Goal: Find specific page/section: Find specific page/section

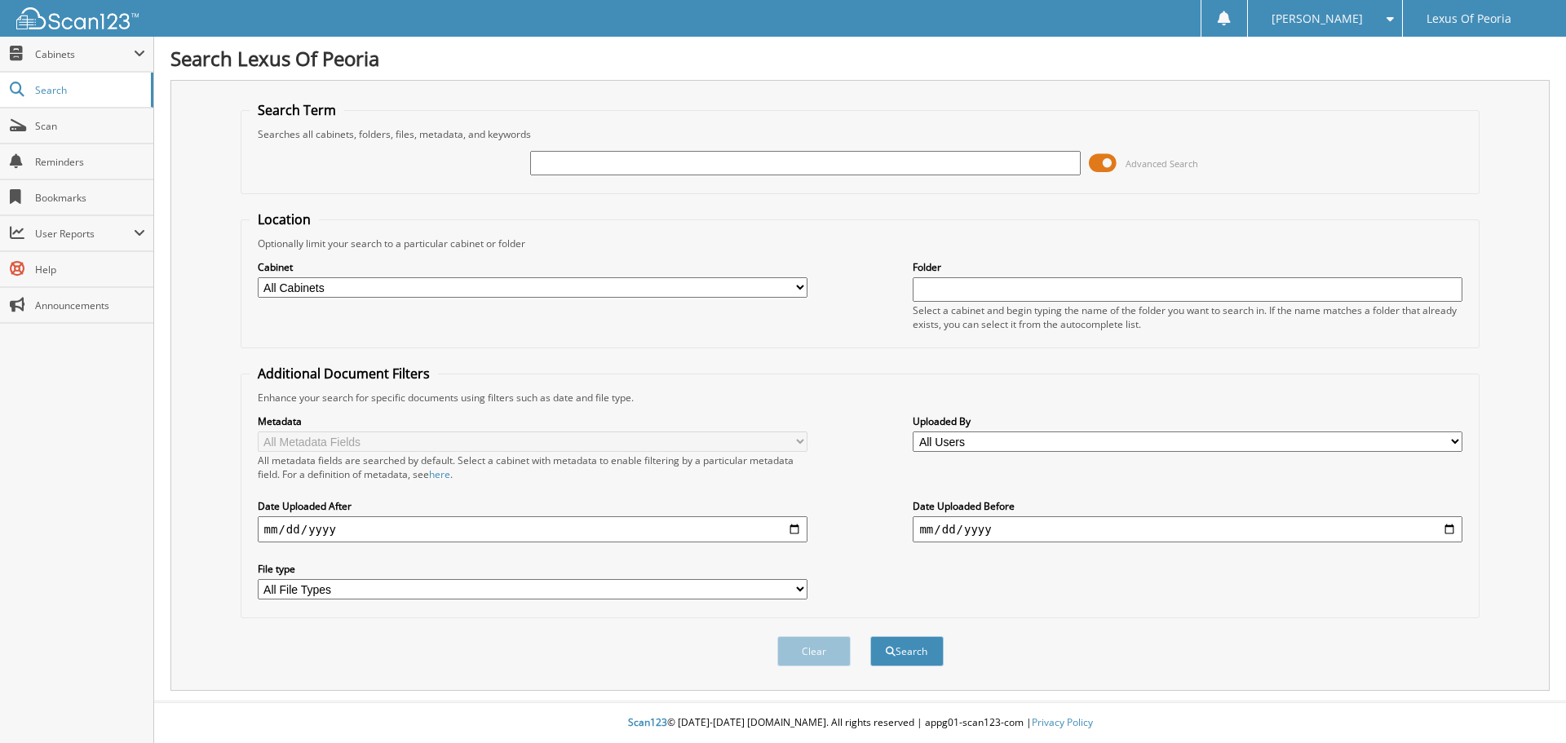
click at [613, 160] on input "text" at bounding box center [805, 163] width 550 height 24
click at [1282, 159] on div "Advanced Search" at bounding box center [861, 163] width 1222 height 44
click at [1106, 162] on span at bounding box center [1103, 163] width 28 height 24
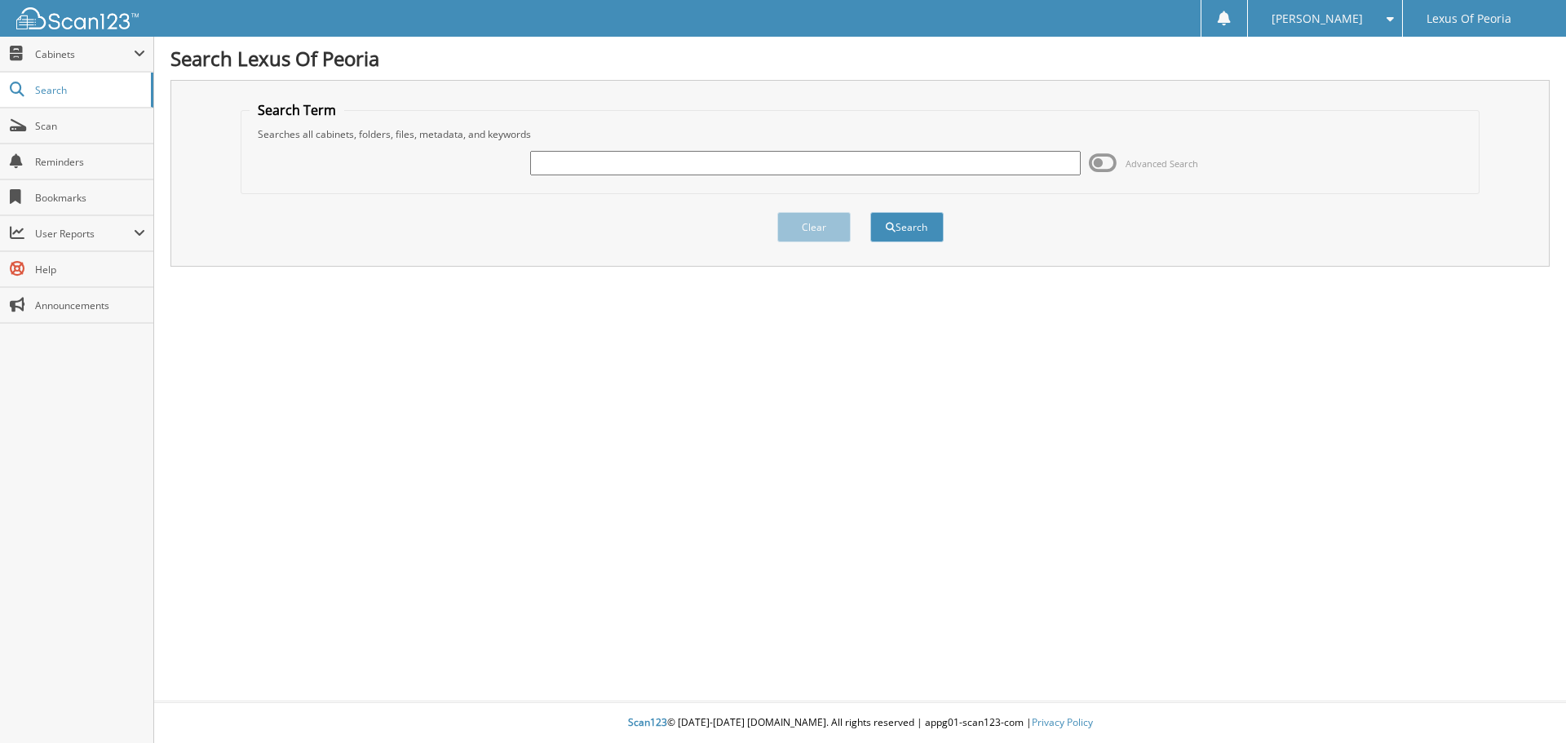
click at [675, 169] on input "text" at bounding box center [805, 163] width 550 height 24
type input "6"
click at [666, 156] on input "text" at bounding box center [805, 163] width 550 height 24
type input "6021614"
click at [913, 224] on button "Search" at bounding box center [906, 227] width 73 height 30
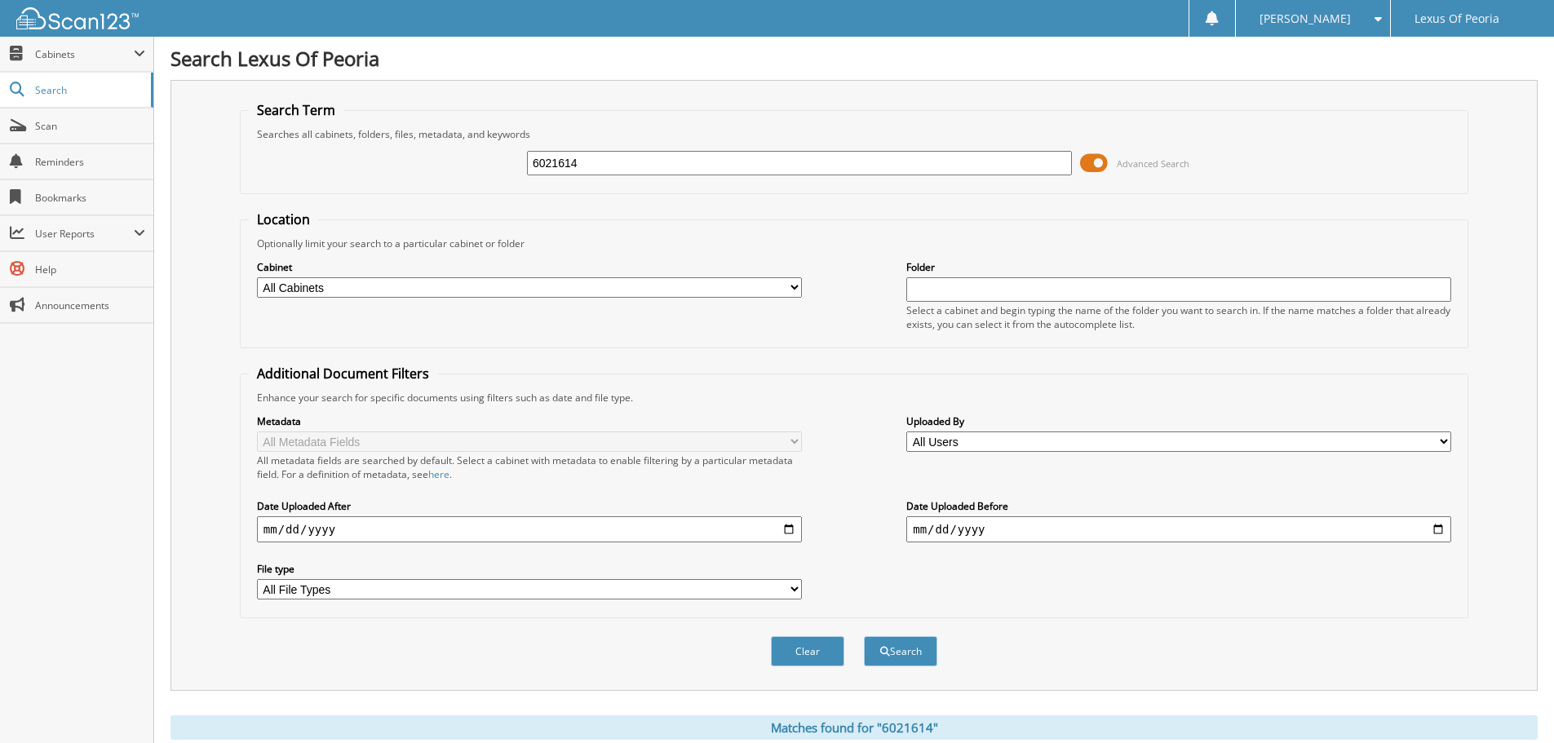
drag, startPoint x: 602, startPoint y: 184, endPoint x: 595, endPoint y: 178, distance: 9.2
click at [602, 184] on div "6021614 Advanced Search" at bounding box center [854, 163] width 1211 height 44
drag, startPoint x: 595, startPoint y: 178, endPoint x: 574, endPoint y: 170, distance: 22.7
click at [595, 176] on div "6021614 Advanced Search" at bounding box center [854, 163] width 1211 height 44
drag, startPoint x: 577, startPoint y: 165, endPoint x: 404, endPoint y: 196, distance: 175.7
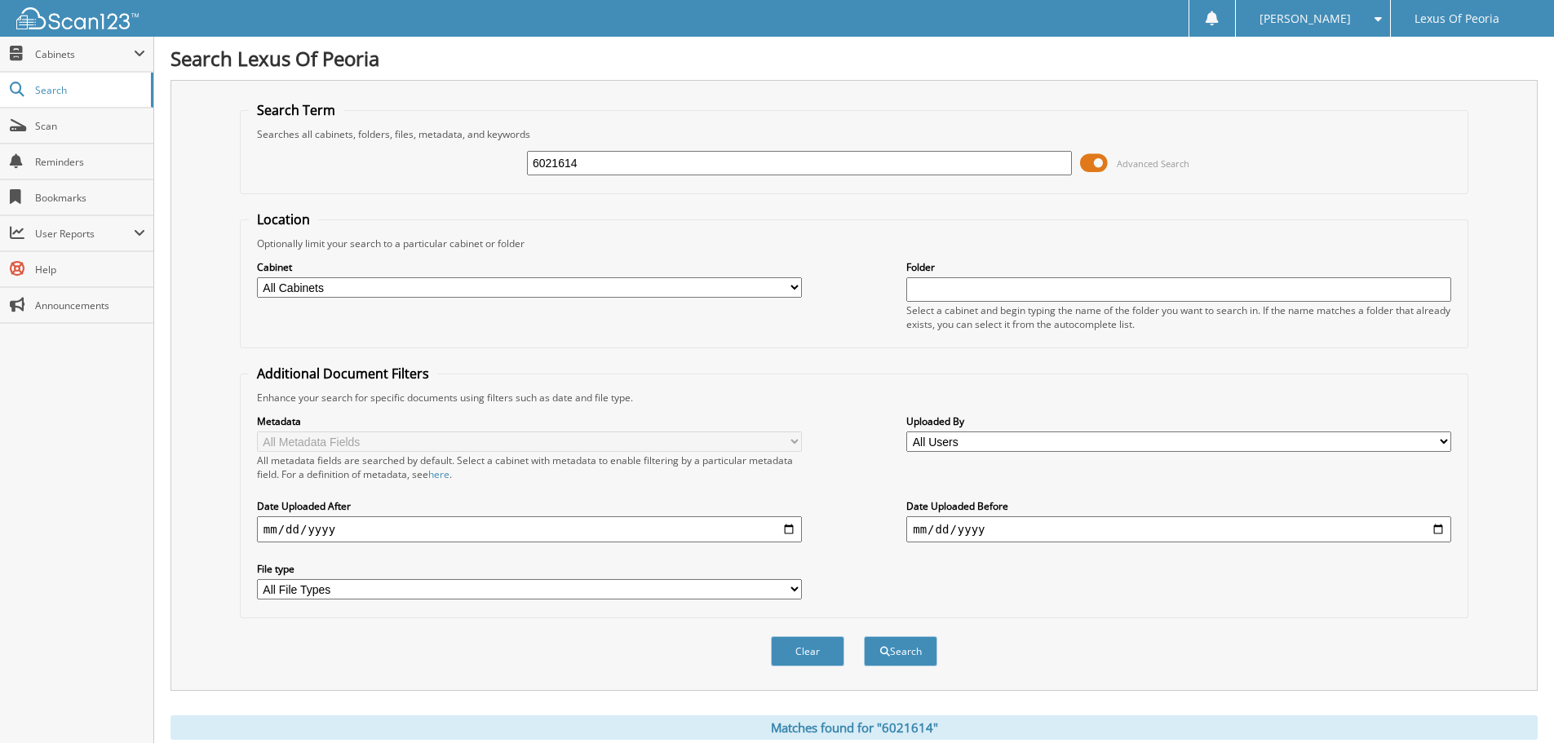
click at [406, 196] on form "Search Term Searches all cabinets, folders, files, metadata, and keywords 60216…" at bounding box center [854, 392] width 1229 height 583
click at [578, 169] on input "text" at bounding box center [799, 163] width 545 height 24
type input "6021522"
click at [864, 636] on button "Search" at bounding box center [900, 651] width 73 height 30
click at [671, 157] on input "6021522" at bounding box center [799, 163] width 545 height 24
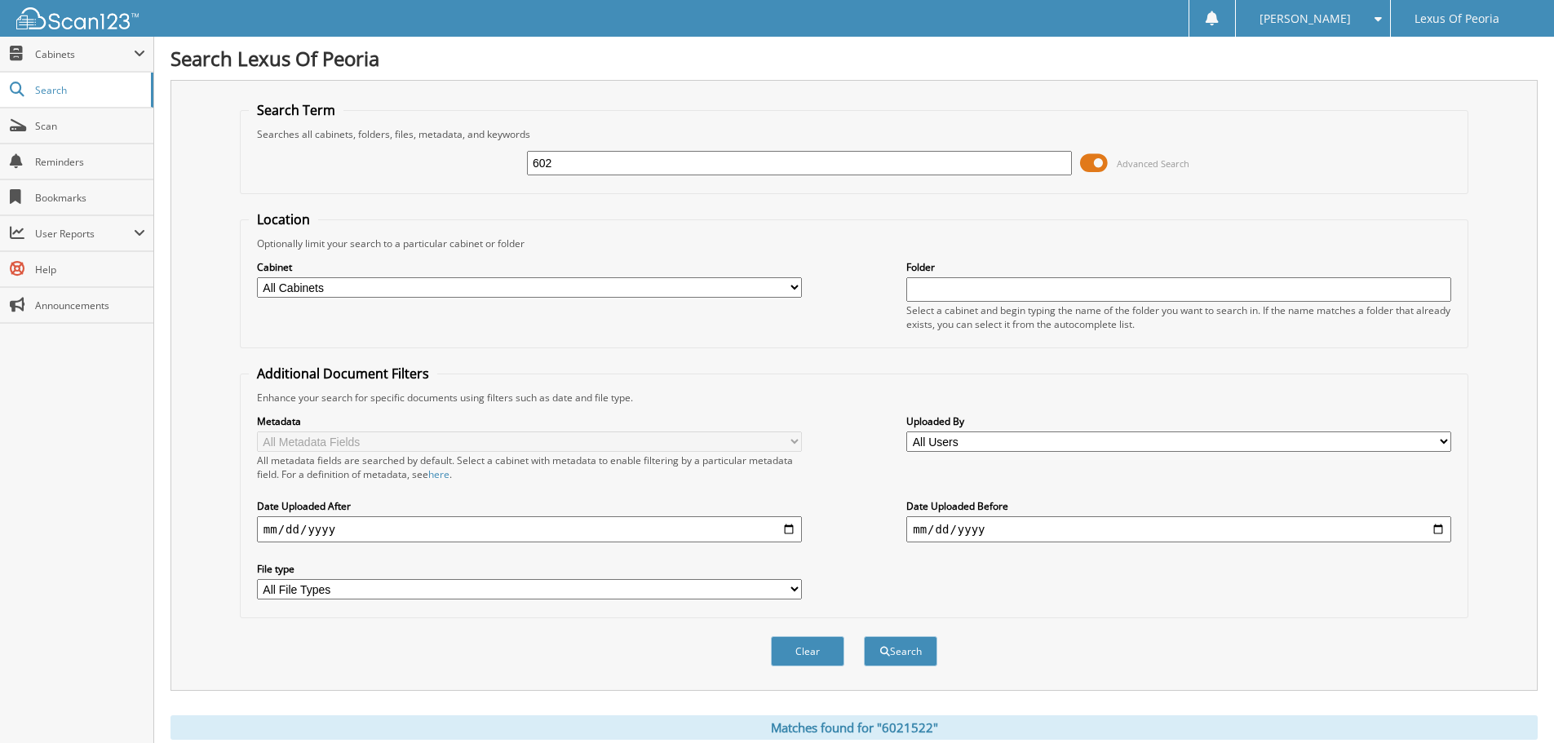
type input "6020001"
click at [864, 636] on button "Search" at bounding box center [900, 651] width 73 height 30
drag, startPoint x: 595, startPoint y: 153, endPoint x: 445, endPoint y: 201, distance: 157.9
click at [445, 201] on form "Search Term Searches all cabinets, folders, files, metadata, and keywords 60200…" at bounding box center [854, 392] width 1229 height 583
paste input "6021614"
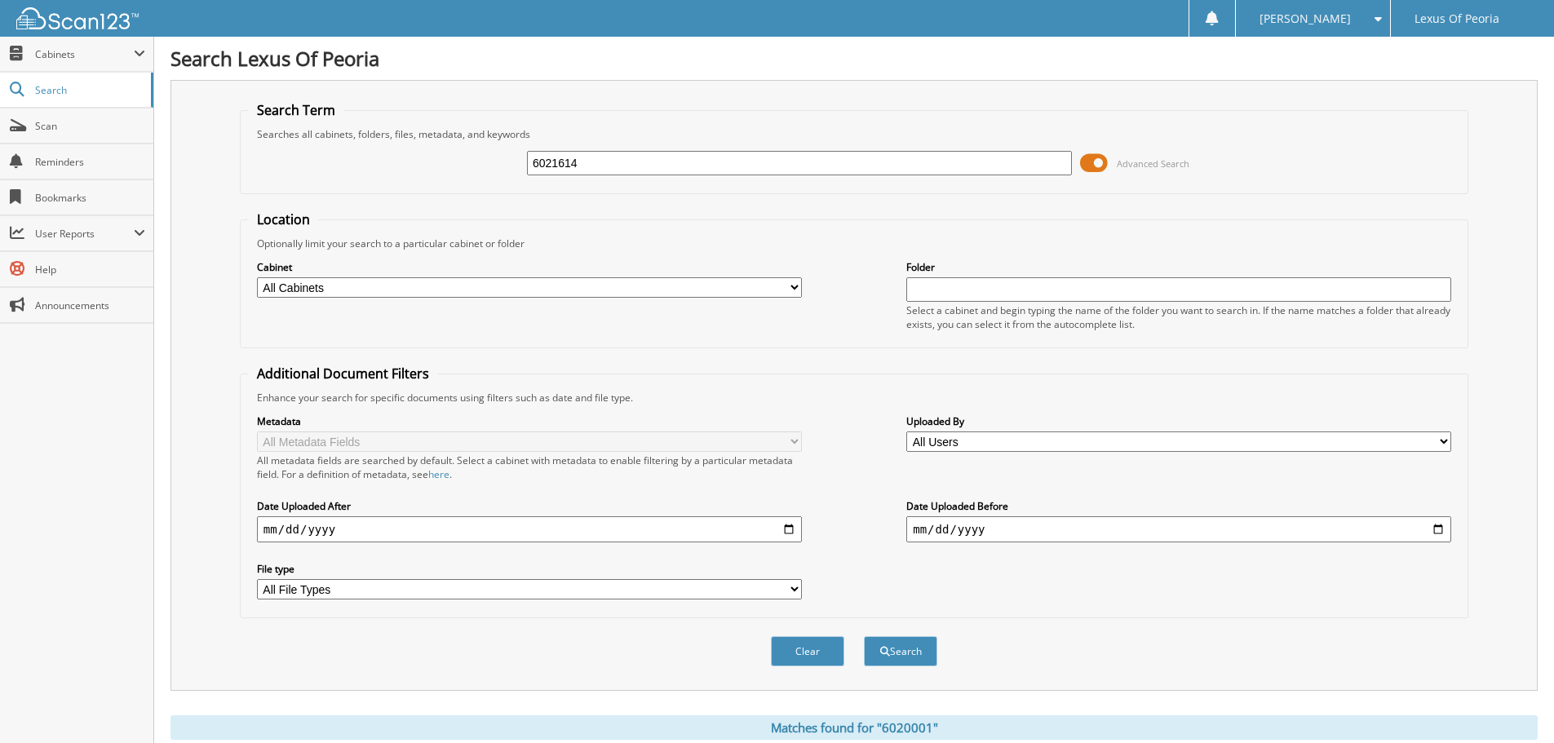
type input "6021614"
click at [864, 636] on button "Search" at bounding box center [900, 651] width 73 height 30
click at [334, 291] on select "All Cabinets PARTS SERVICE RO Needs Filing" at bounding box center [529, 287] width 545 height 20
select select "40355"
click at [257, 277] on select "All Cabinets PARTS SERVICE RO Needs Filing" at bounding box center [529, 287] width 545 height 20
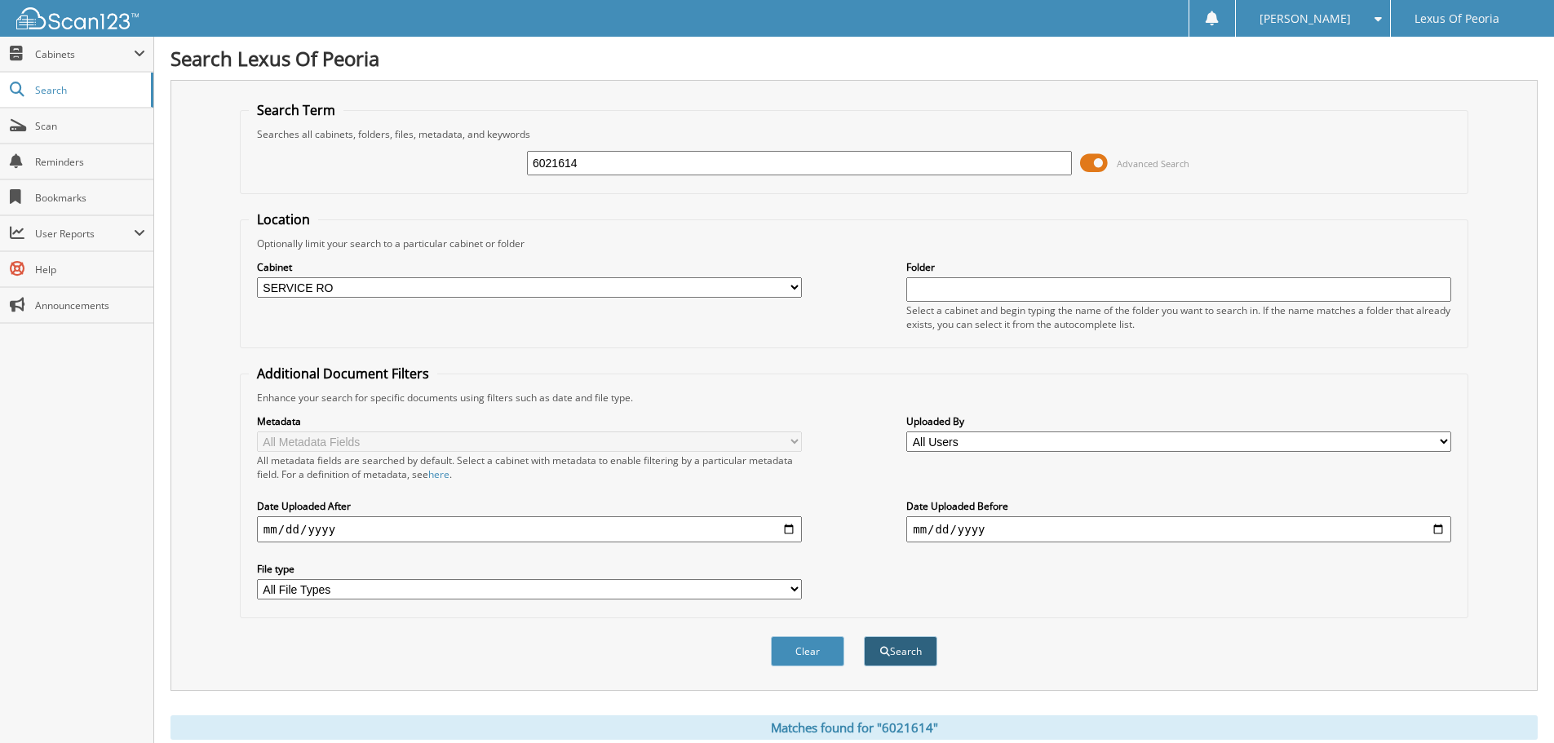
click at [907, 662] on button "Search" at bounding box center [900, 651] width 73 height 30
drag, startPoint x: 843, startPoint y: 726, endPoint x: 910, endPoint y: 719, distance: 66.5
click at [910, 719] on div "Matches found in cabinet "SERVICE RO"" at bounding box center [853, 727] width 1367 height 24
click at [441, 313] on div "Cabinet All Cabinets PARTS SERVICE RO Needs Filing Folder" at bounding box center [854, 294] width 1211 height 89
click at [419, 283] on select "All Cabinets PARTS SERVICE RO Needs Filing" at bounding box center [529, 287] width 545 height 20
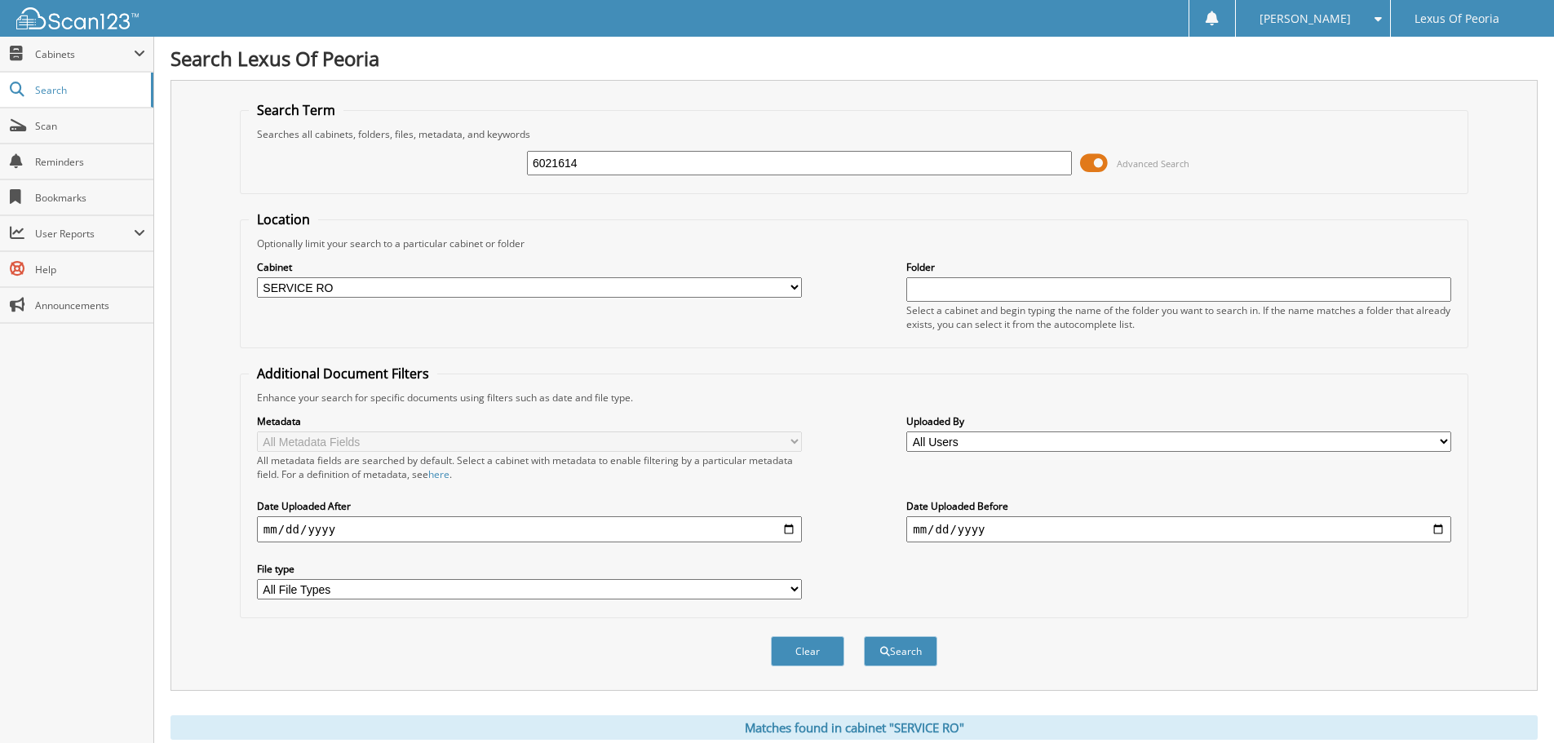
select select
click at [257, 277] on select "All Cabinets PARTS SERVICE RO Needs Filing" at bounding box center [529, 287] width 545 height 20
click at [881, 653] on span "submit" at bounding box center [885, 652] width 10 height 10
click at [1466, 14] on span "Lexus Of Peoria" at bounding box center [1457, 19] width 85 height 10
click at [1489, 20] on span "Lexus Of Peoria" at bounding box center [1457, 19] width 85 height 10
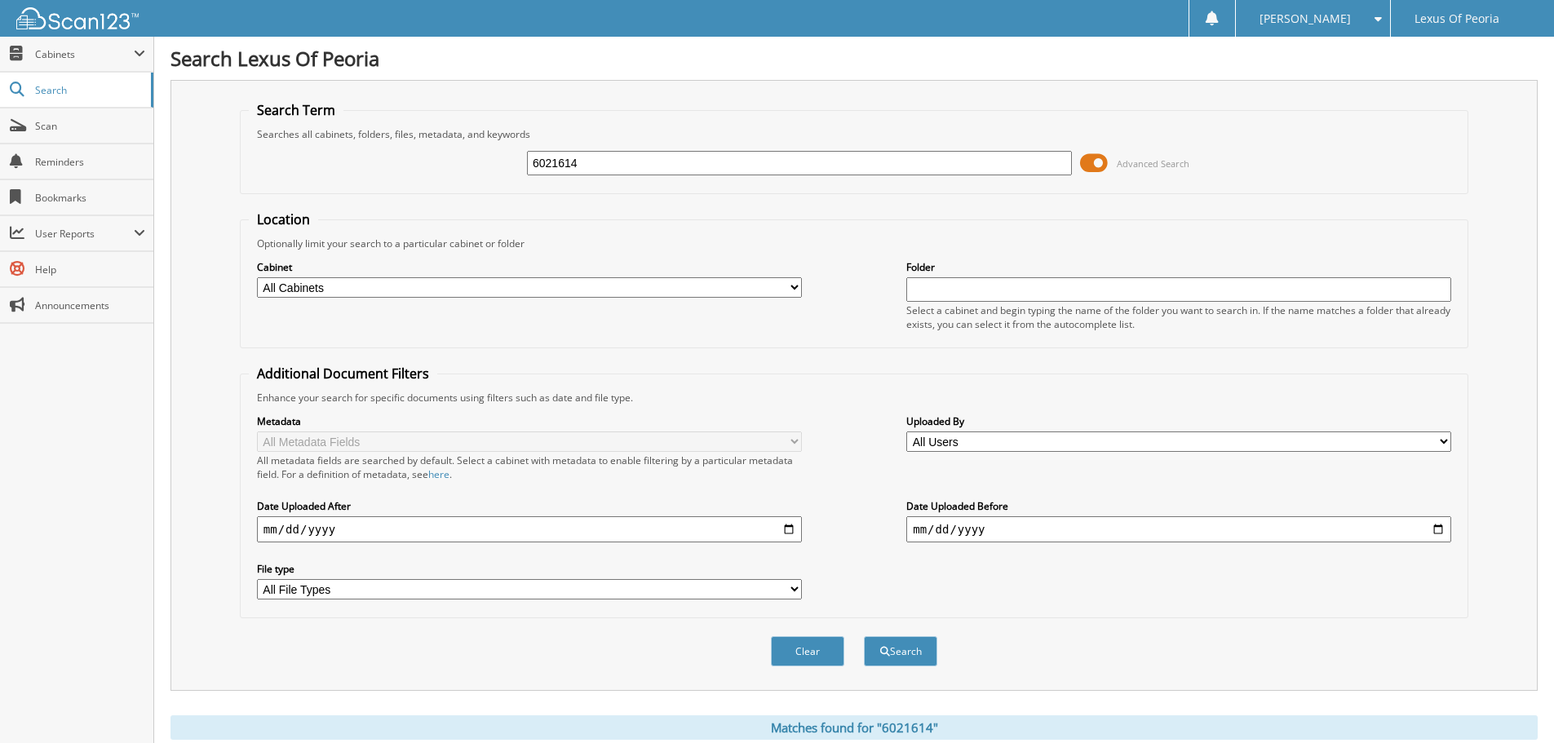
click at [1378, 32] on div "[PERSON_NAME]" at bounding box center [1313, 18] width 138 height 37
click at [1354, 24] on div "[PERSON_NAME]" at bounding box center [1313, 18] width 138 height 37
click at [1289, 20] on div "[PERSON_NAME]" at bounding box center [1313, 18] width 138 height 37
click at [1313, 77] on link "Logout" at bounding box center [1313, 79] width 154 height 29
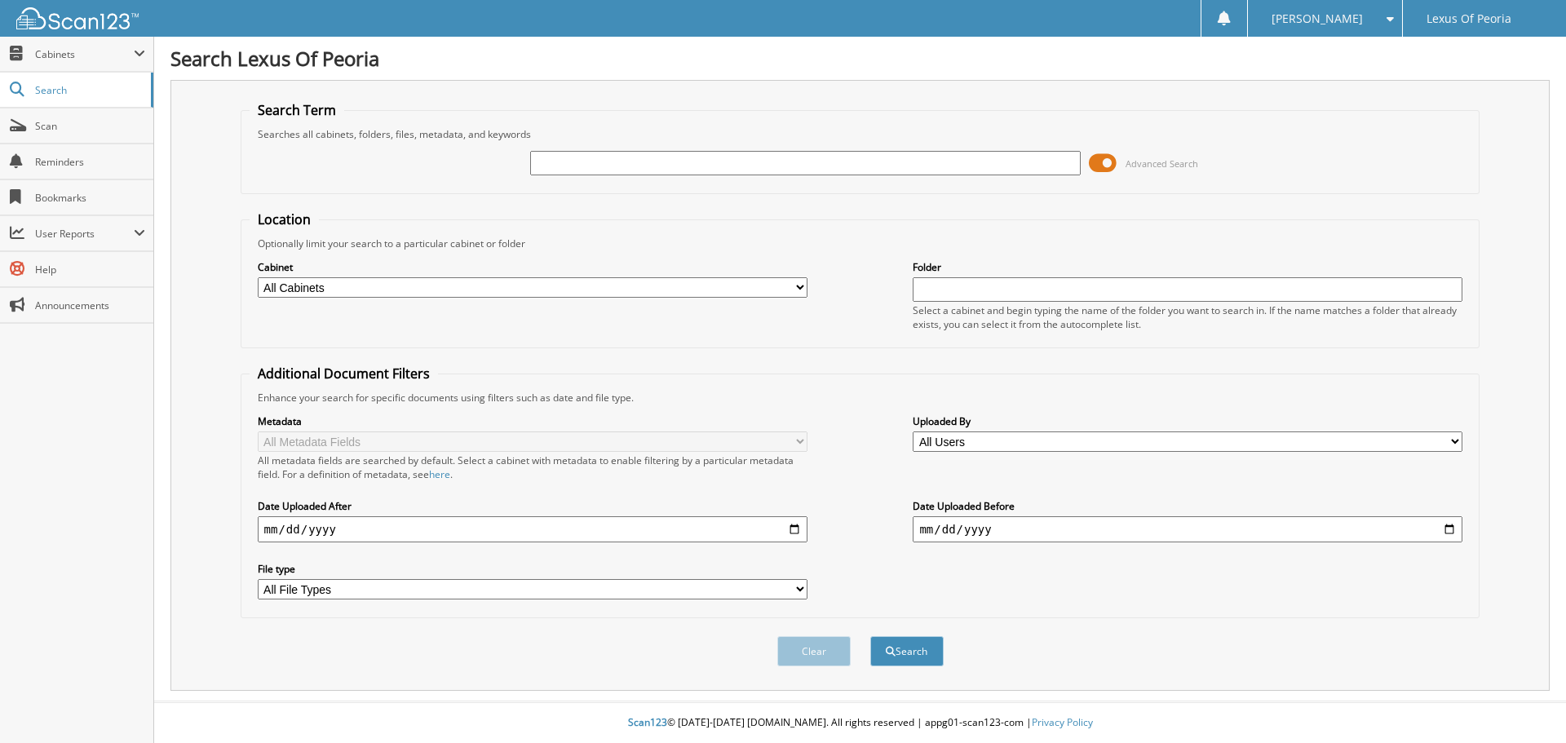
click at [1099, 164] on span at bounding box center [1103, 163] width 28 height 24
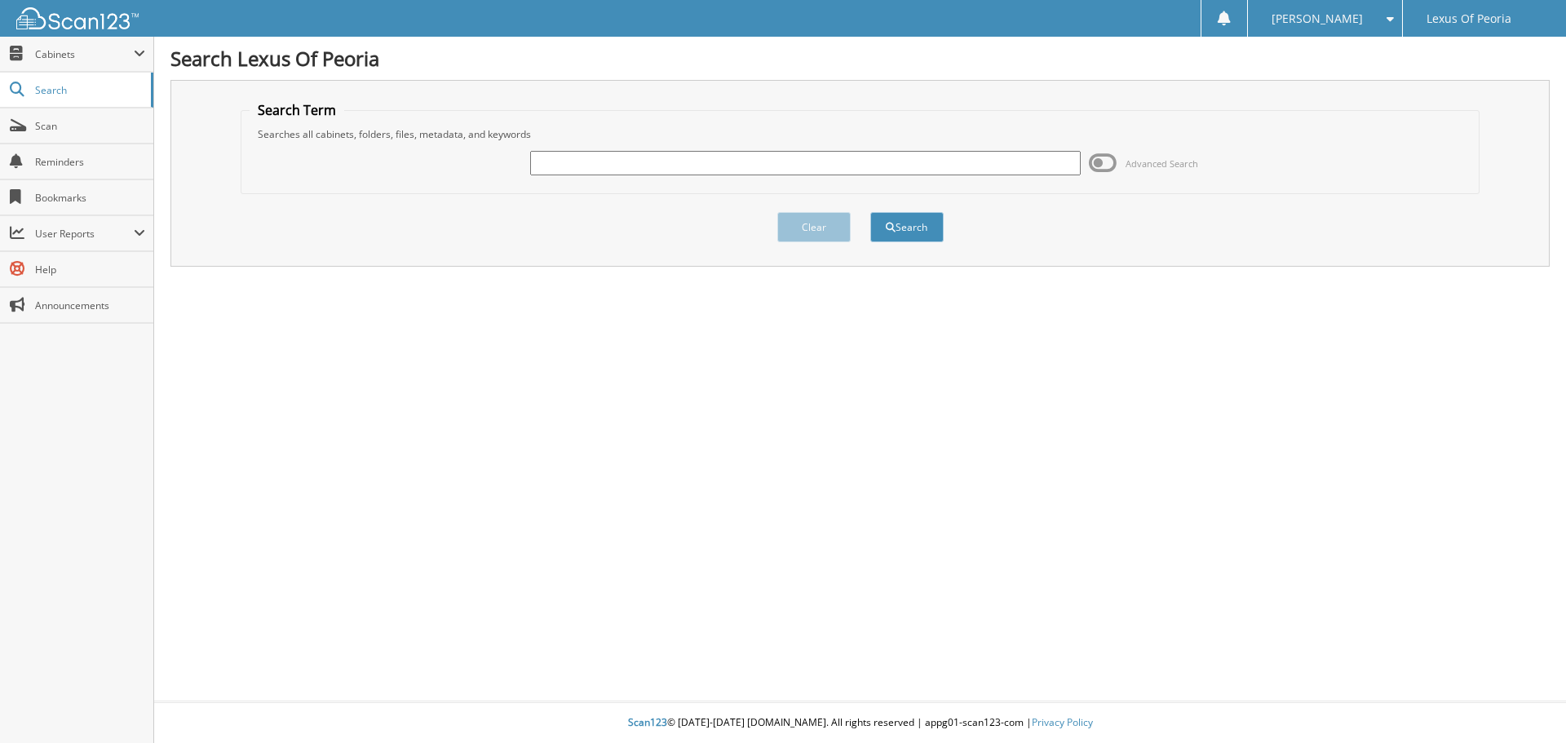
click at [737, 169] on input "text" at bounding box center [805, 163] width 550 height 24
type input "6021614"
click at [924, 221] on button "Search" at bounding box center [906, 227] width 73 height 30
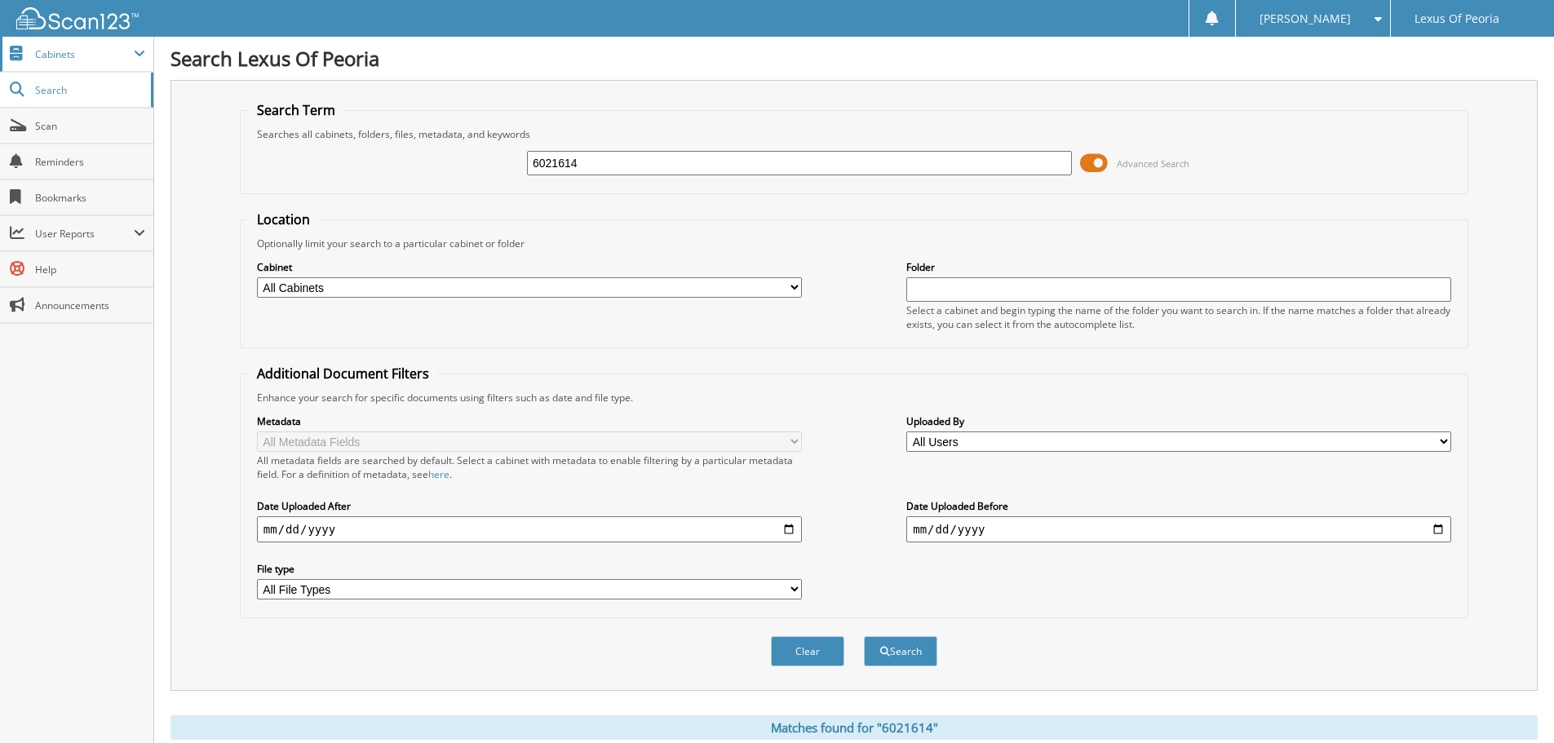
click at [64, 47] on span "Cabinets" at bounding box center [84, 54] width 99 height 14
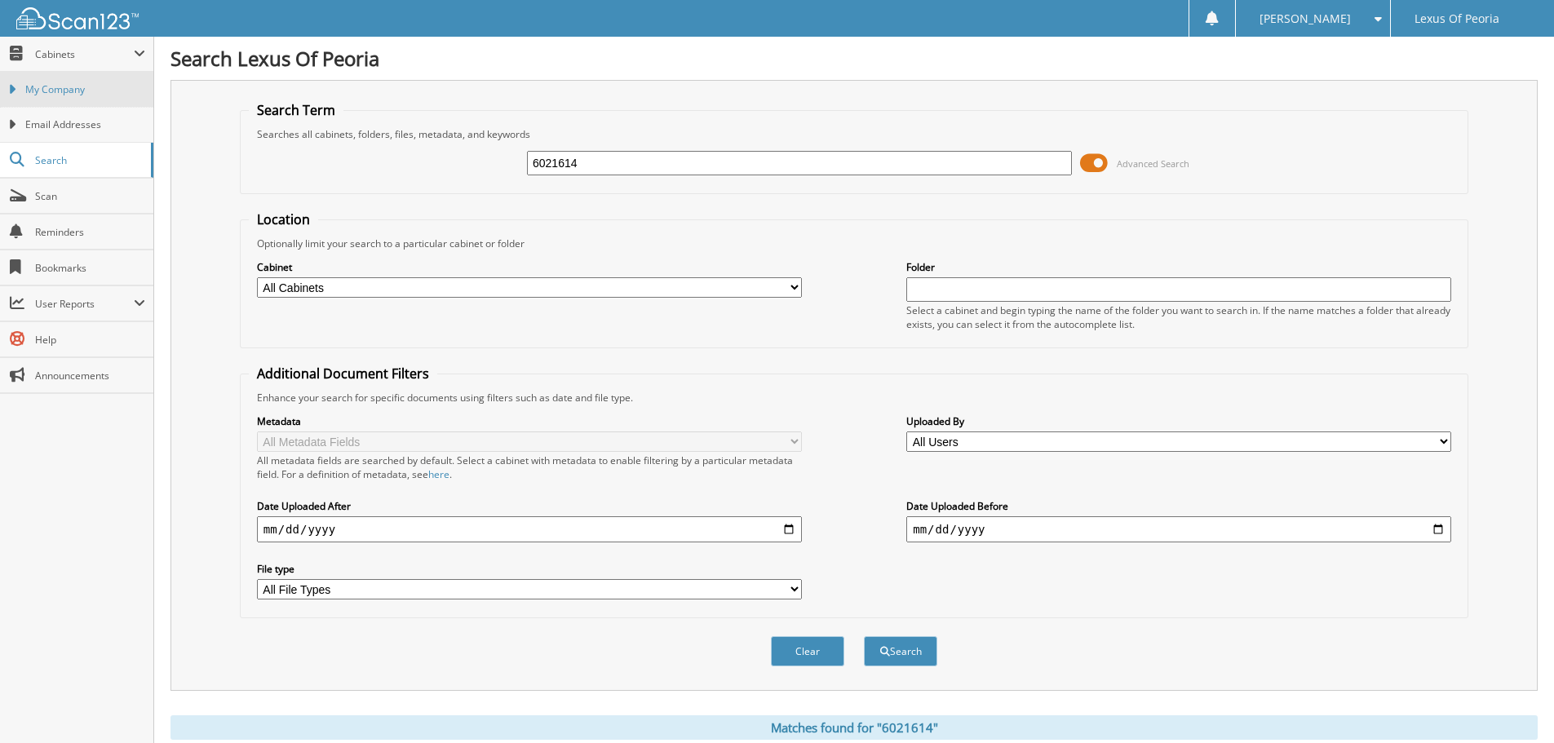
click at [57, 100] on link "My Company" at bounding box center [76, 89] width 153 height 35
